Goal: Task Accomplishment & Management: Manage account settings

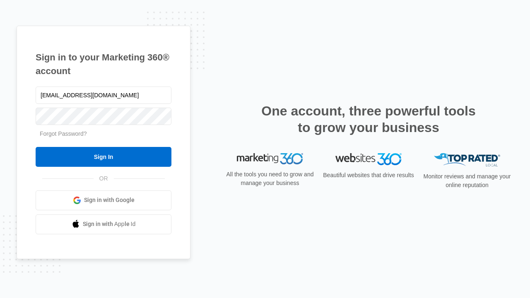
type input "dankie614@gmail.com"
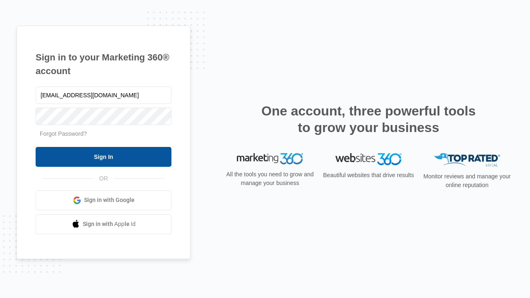
click at [103, 156] on input "Sign In" at bounding box center [104, 157] width 136 height 20
